Goal: Submit feedback/report problem: Submit feedback/report problem

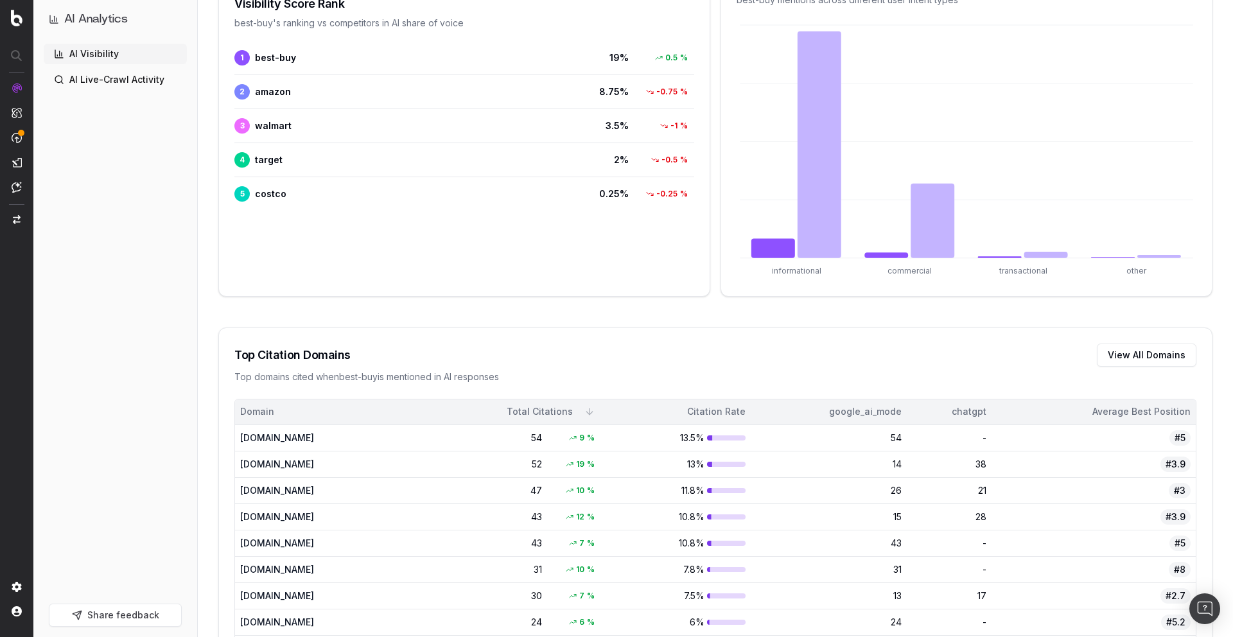
scroll to position [690, 0]
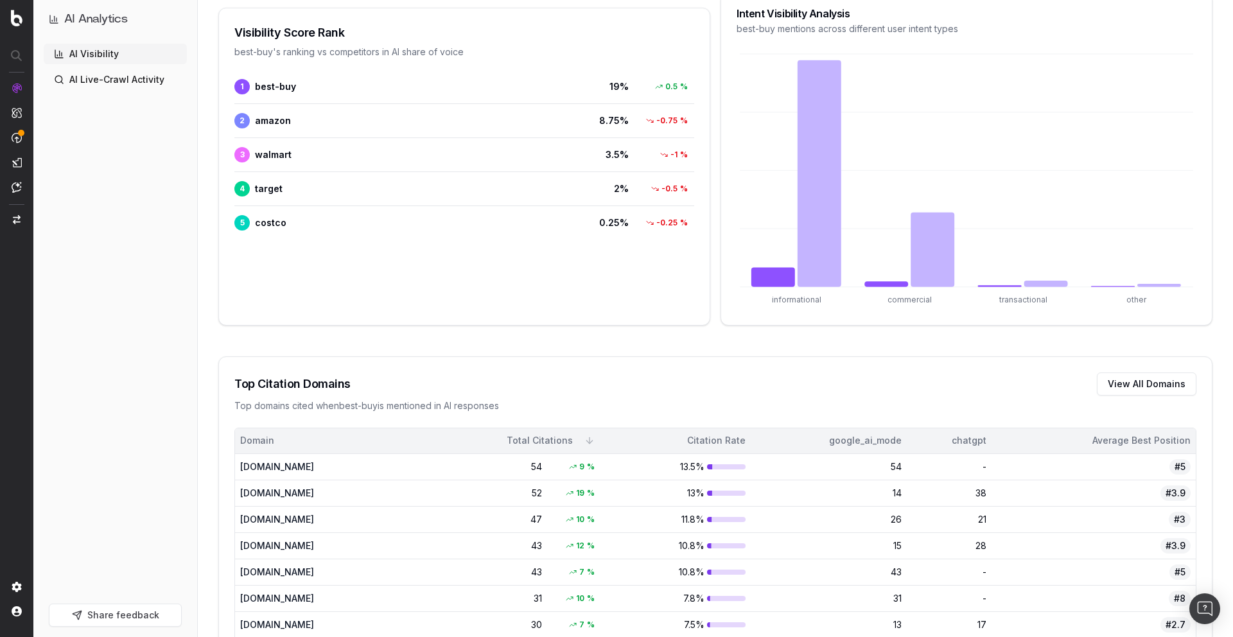
click at [119, 615] on button "Share feedback" at bounding box center [115, 615] width 133 height 23
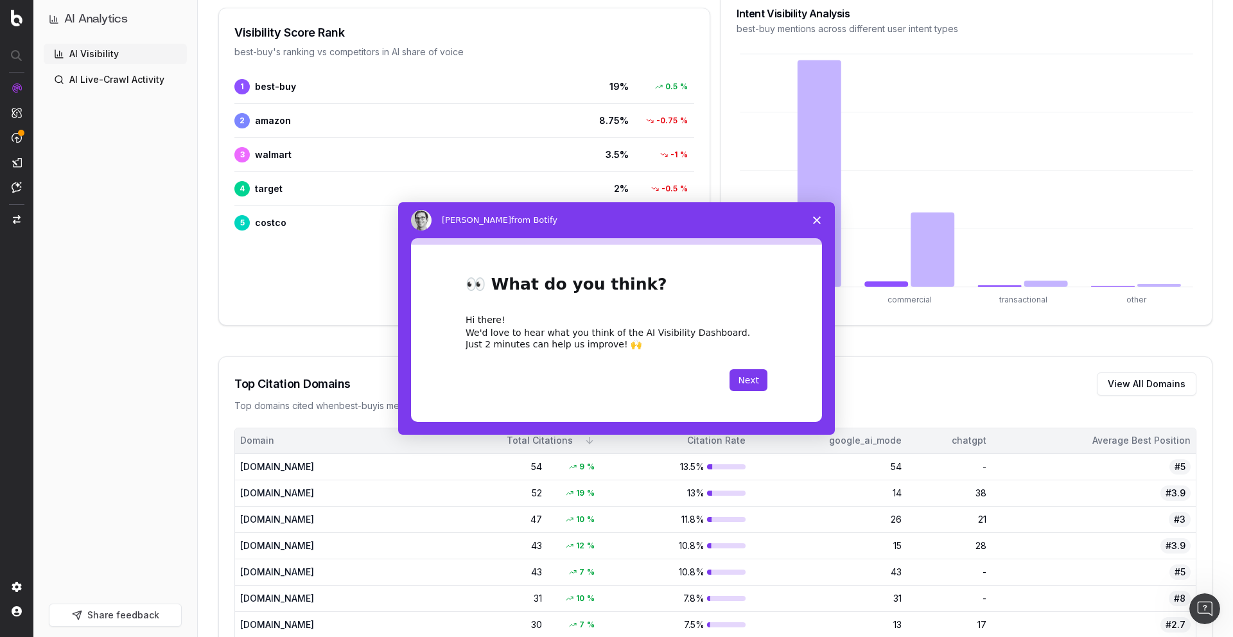
scroll to position [0, 0]
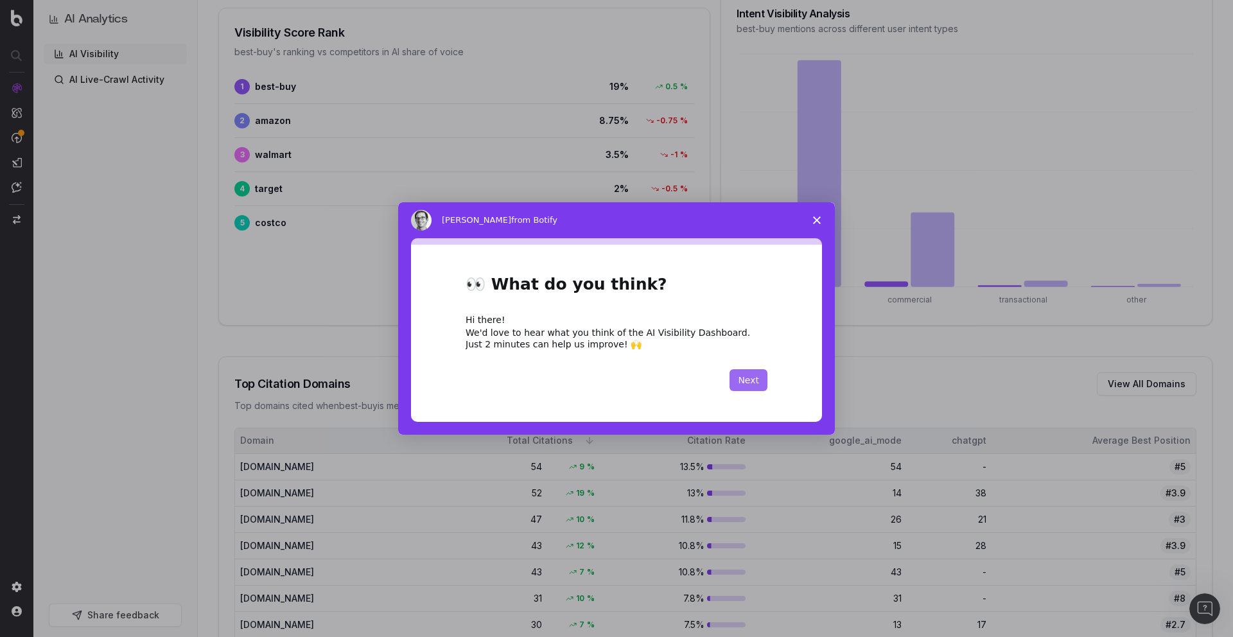
click at [737, 376] on button "Next" at bounding box center [749, 380] width 38 height 22
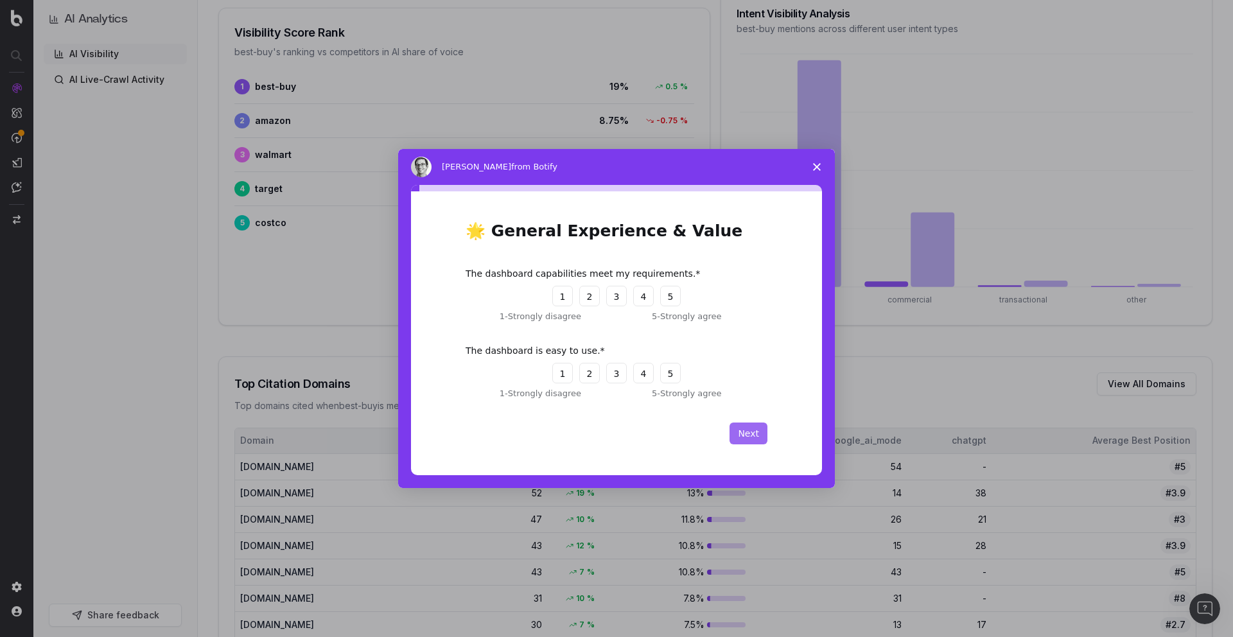
click at [760, 435] on button "Next" at bounding box center [749, 434] width 38 height 22
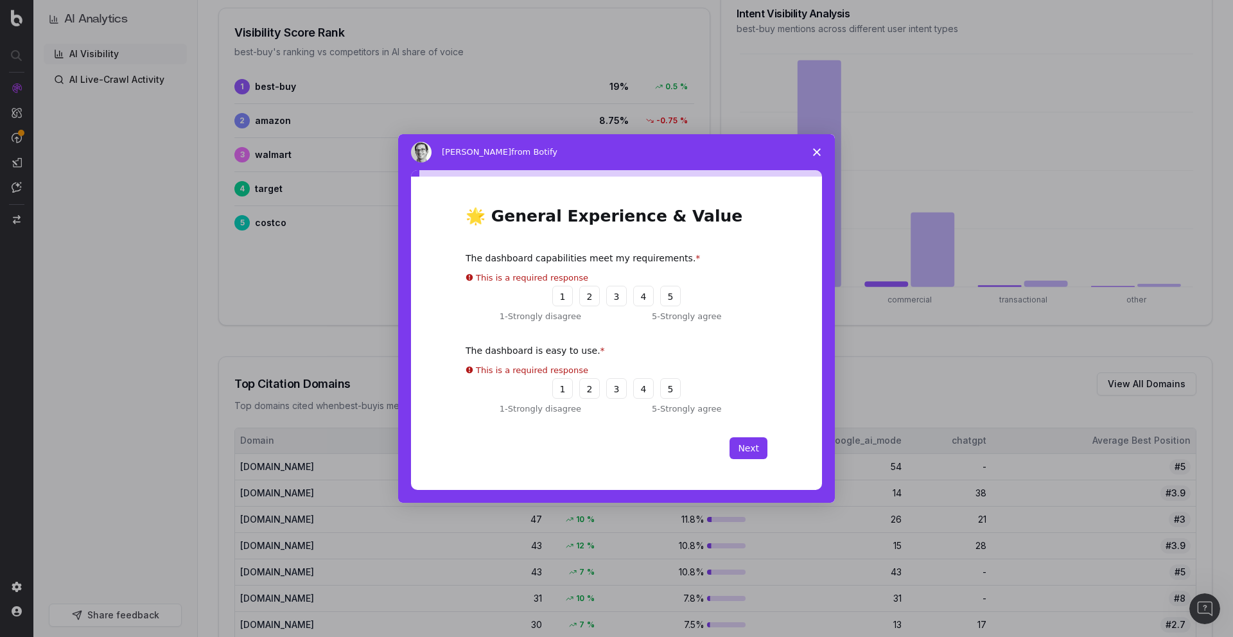
click at [819, 154] on polygon "Close survey" at bounding box center [817, 152] width 8 height 8
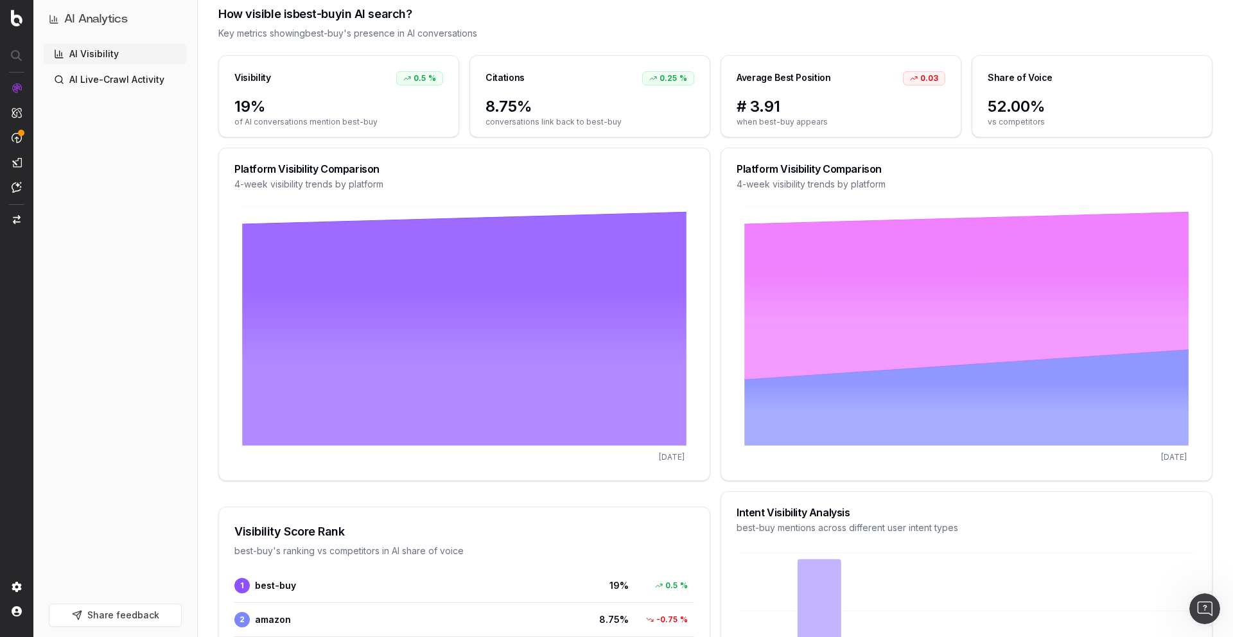
scroll to position [170, 0]
